Goal: Task Accomplishment & Management: Use online tool/utility

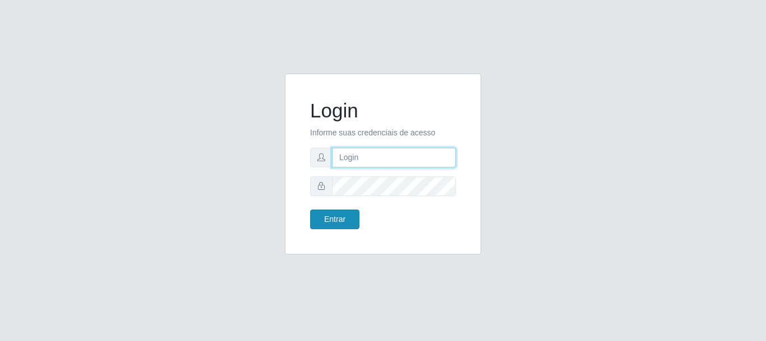
type input "caio@B1"
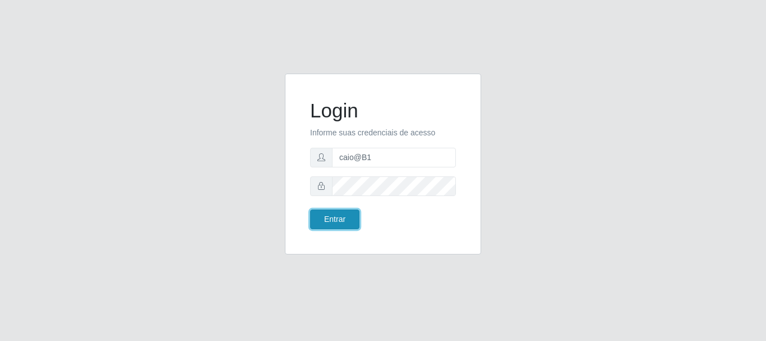
click at [329, 215] on button "Entrar" at bounding box center [334, 219] width 49 height 20
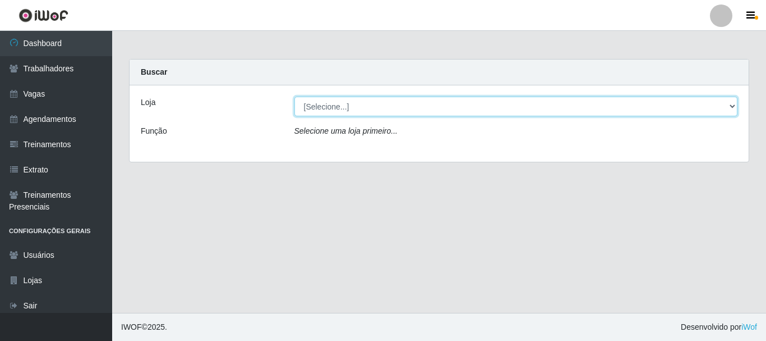
click at [399, 105] on select "[Selecione...] Bemais Supermercados - B1 [GEOGRAPHIC_DATA]" at bounding box center [517, 106] width 444 height 20
select select "403"
click at [295, 96] on select "[Selecione...] Bemais Supermercados - B1 [GEOGRAPHIC_DATA]" at bounding box center [517, 106] width 444 height 20
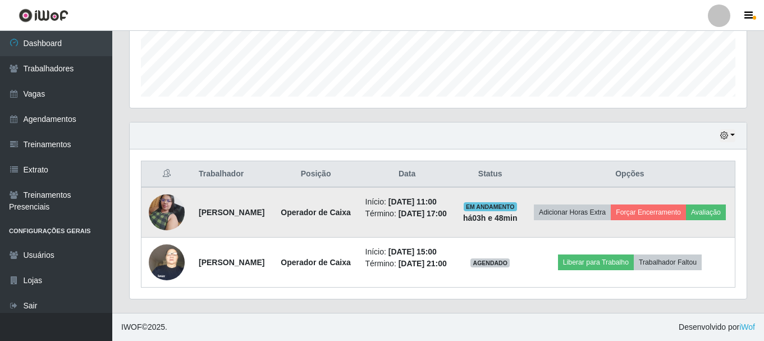
scroll to position [345, 0]
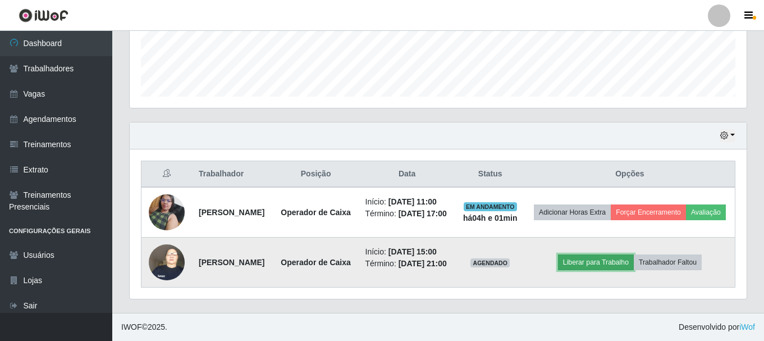
click at [624, 254] on button "Liberar para Trabalho" at bounding box center [596, 262] width 76 height 16
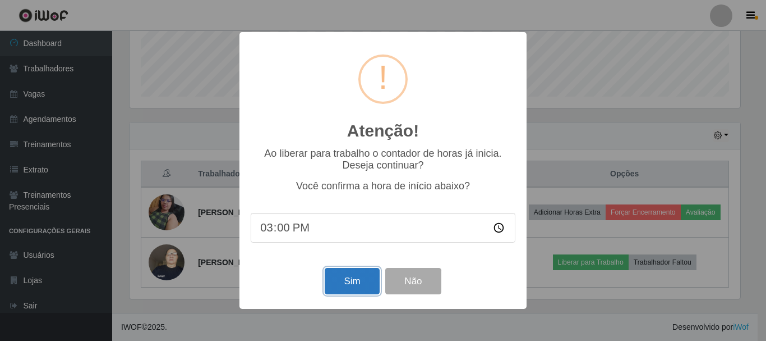
click at [352, 279] on button "Sim" at bounding box center [352, 281] width 54 height 26
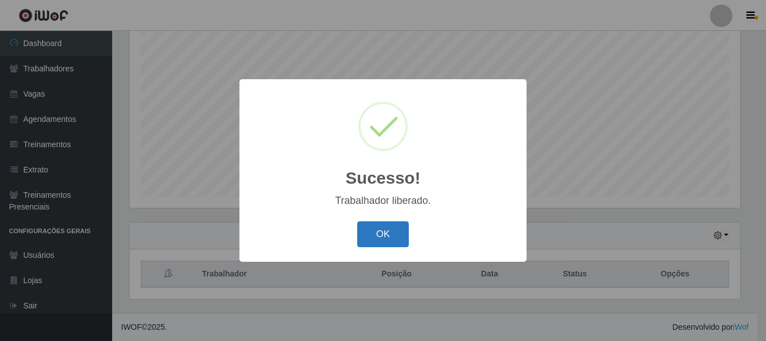
click at [384, 231] on button "OK" at bounding box center [383, 234] width 52 height 26
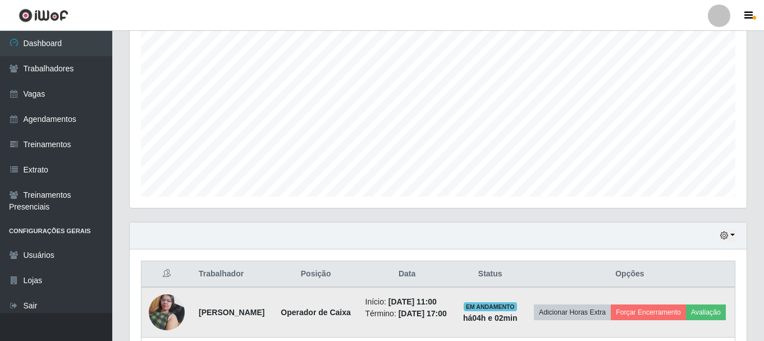
scroll to position [345, 0]
